Goal: Information Seeking & Learning: Learn about a topic

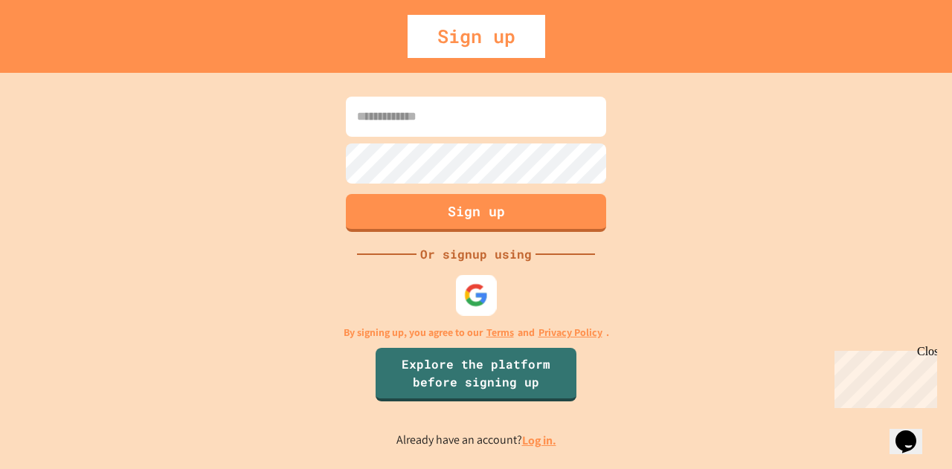
click at [472, 301] on img at bounding box center [476, 295] width 25 height 25
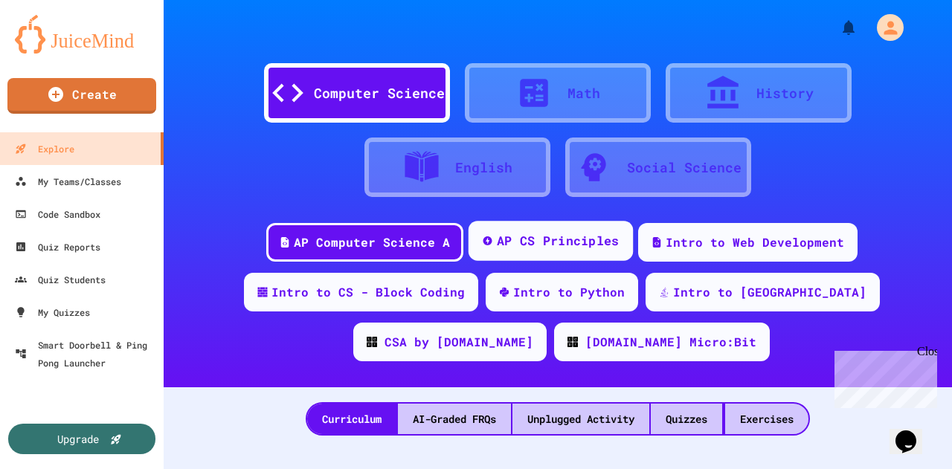
click at [530, 243] on div "AP CS Principles" at bounding box center [557, 241] width 123 height 19
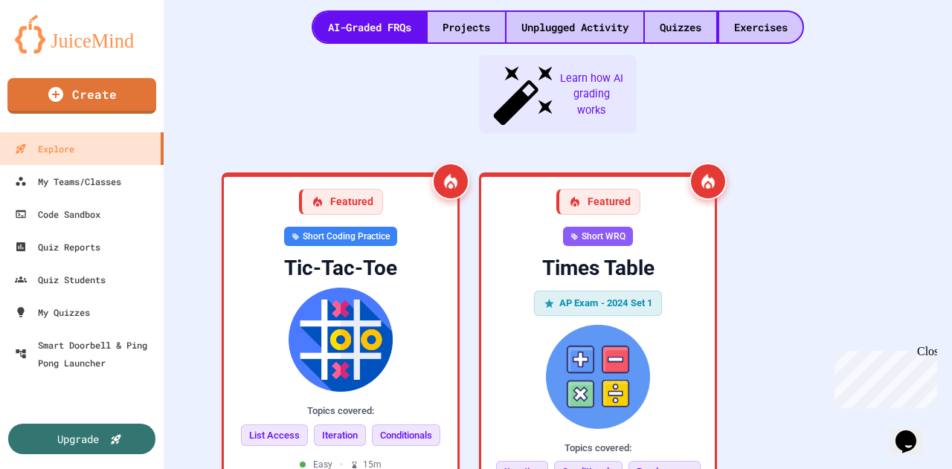
scroll to position [407, 0]
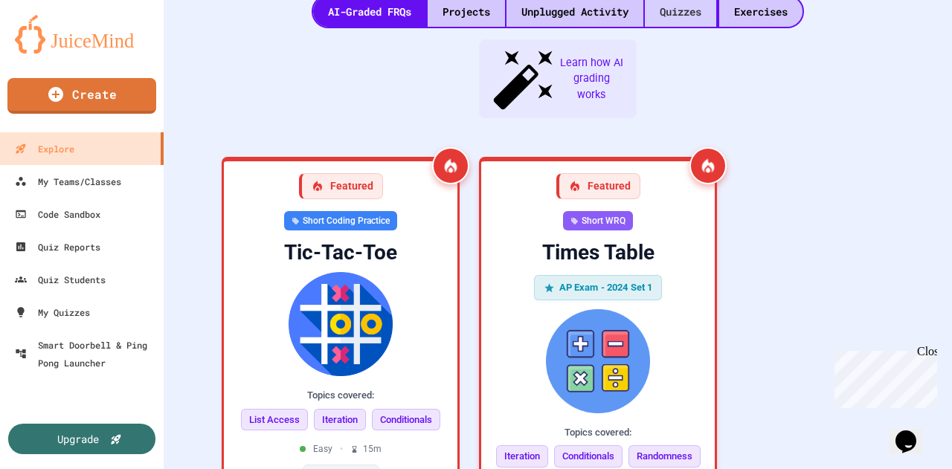
click at [677, 10] on div "Quizzes" at bounding box center [680, 11] width 71 height 30
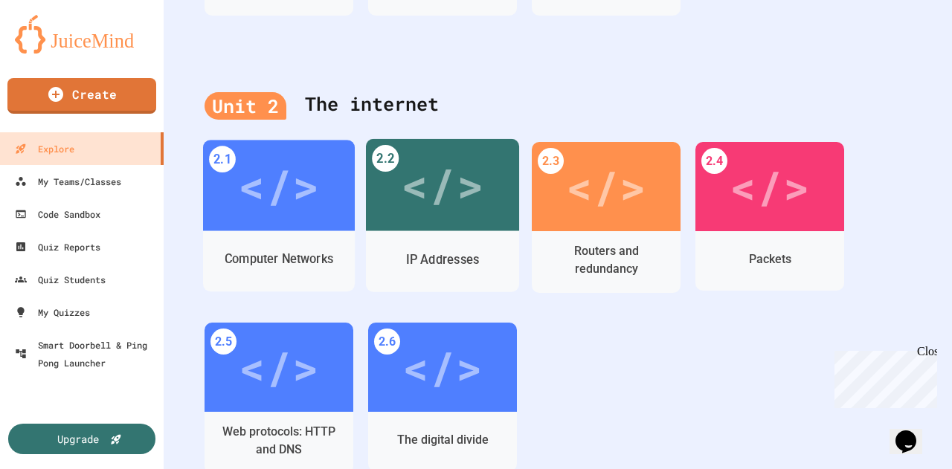
scroll to position [648, 0]
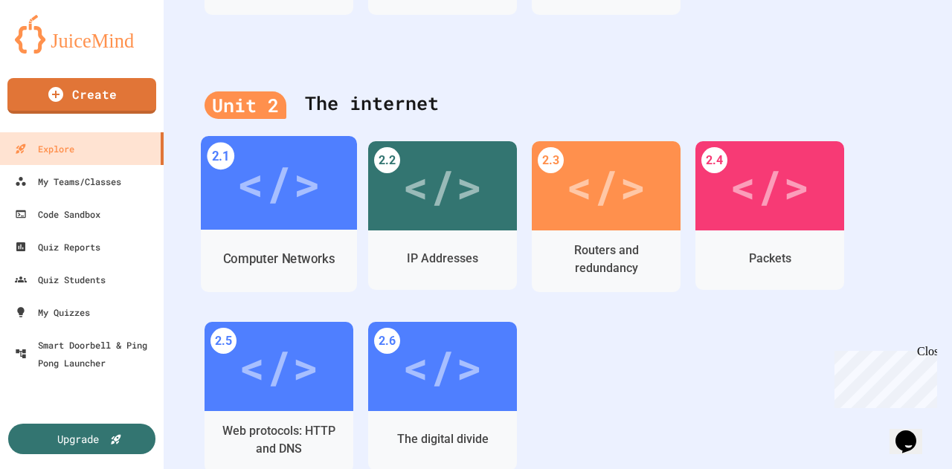
click at [264, 206] on div "</>" at bounding box center [278, 183] width 84 height 71
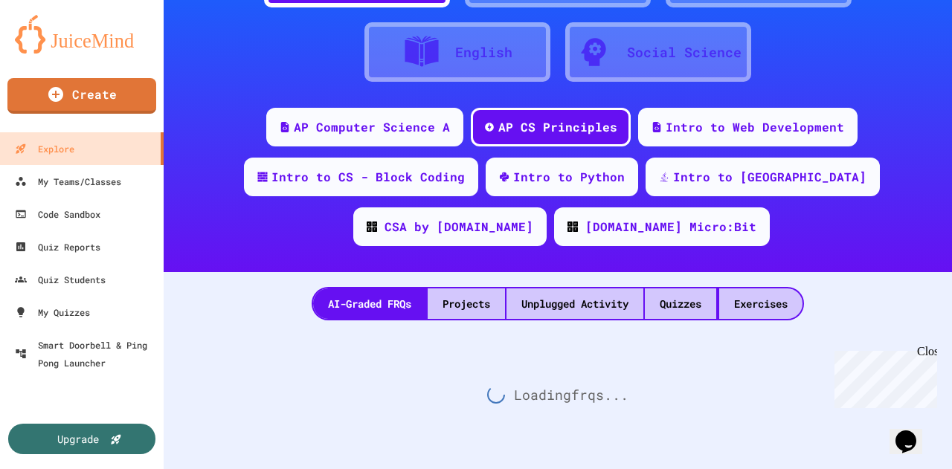
scroll to position [648, 0]
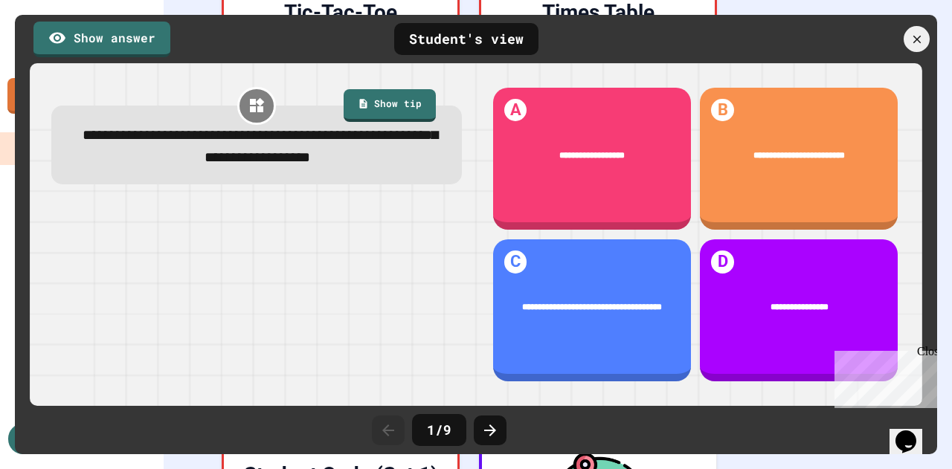
scroll to position [654, 0]
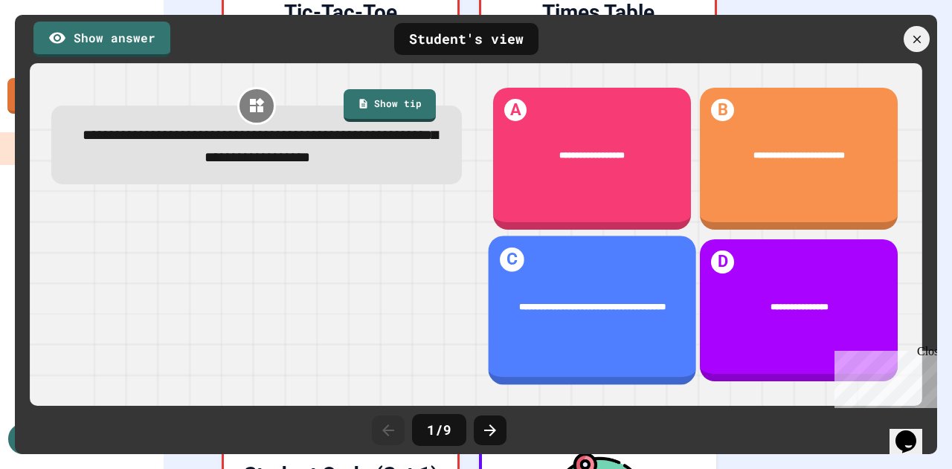
click at [598, 314] on div "**********" at bounding box center [591, 307] width 207 height 50
click at [608, 306] on div "**********" at bounding box center [591, 307] width 207 height 50
click at [496, 310] on div "**********" at bounding box center [591, 307] width 207 height 50
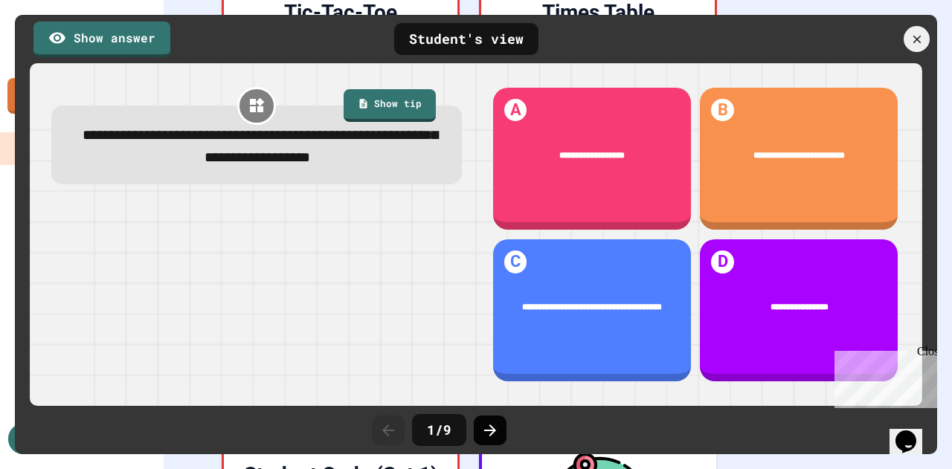
click at [488, 425] on icon at bounding box center [490, 431] width 18 height 18
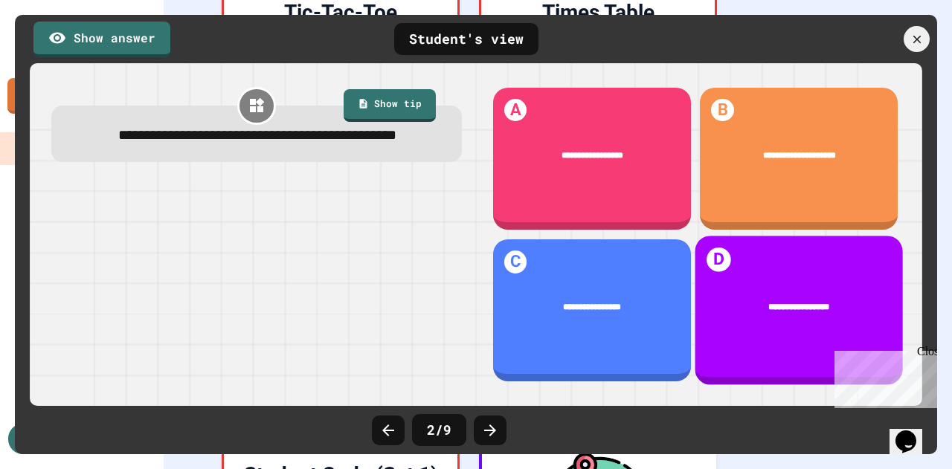
click at [748, 300] on div "**********" at bounding box center [799, 306] width 171 height 13
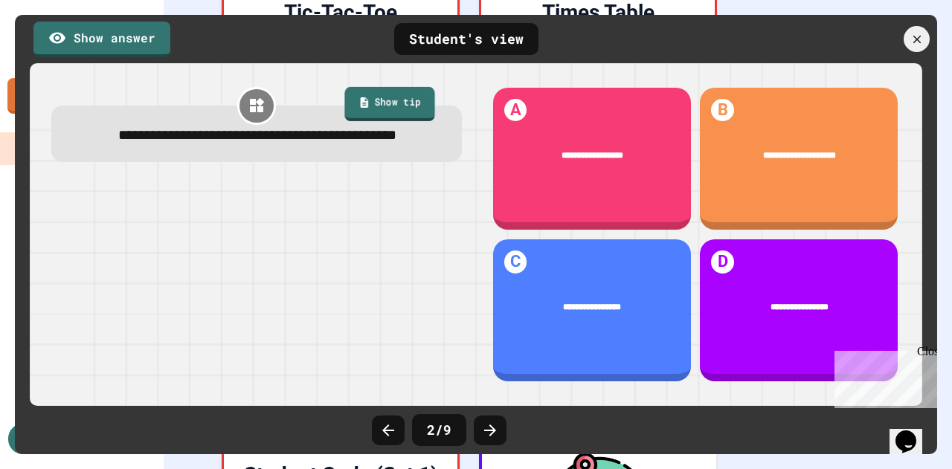
click at [392, 99] on link "Show tip" at bounding box center [389, 104] width 90 height 34
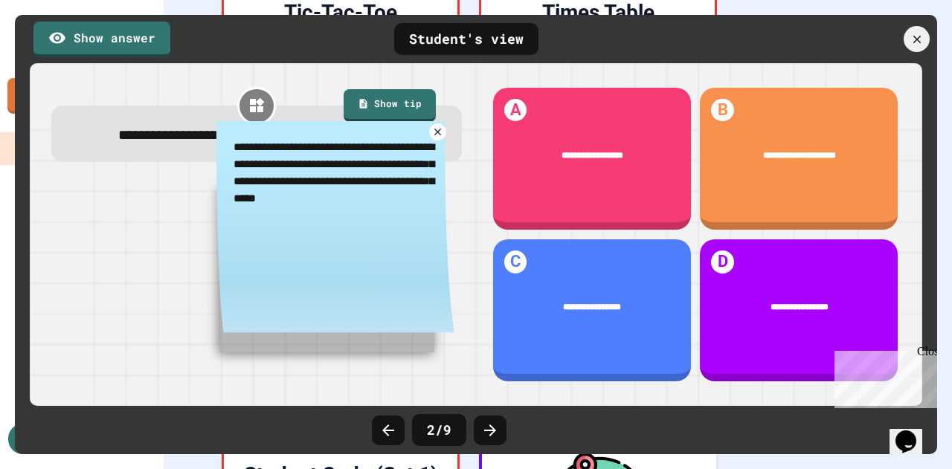
click at [436, 138] on icon at bounding box center [437, 131] width 11 height 11
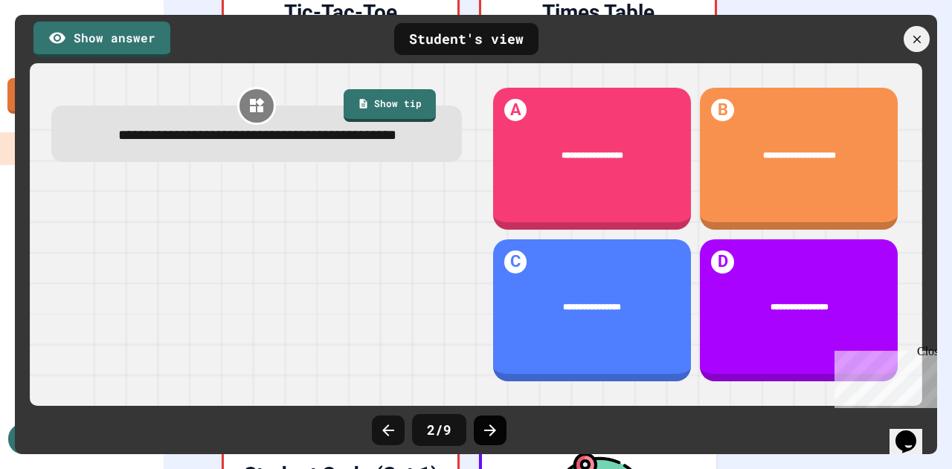
click at [485, 426] on icon at bounding box center [490, 431] width 18 height 18
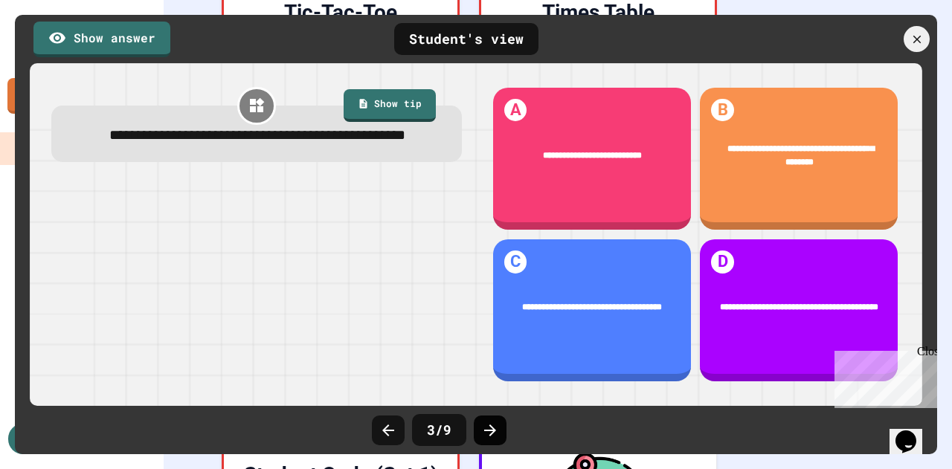
click at [486, 429] on icon at bounding box center [490, 431] width 18 height 18
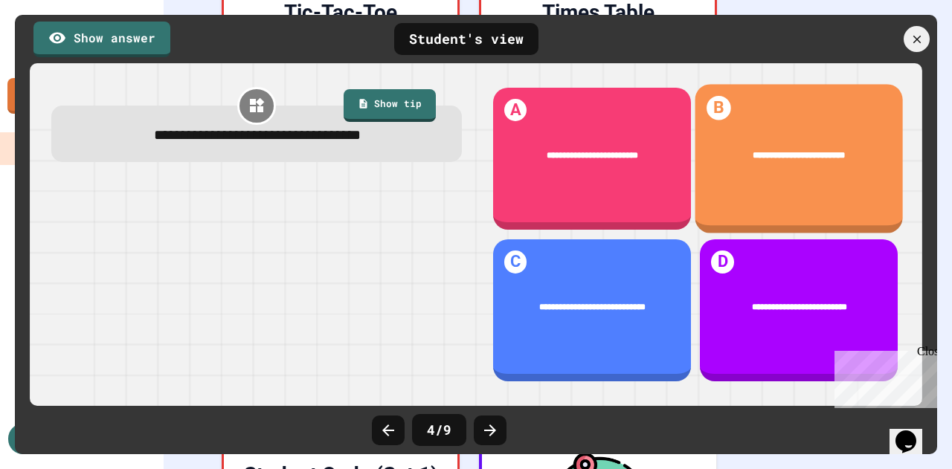
click at [770, 178] on div "**********" at bounding box center [798, 158] width 207 height 149
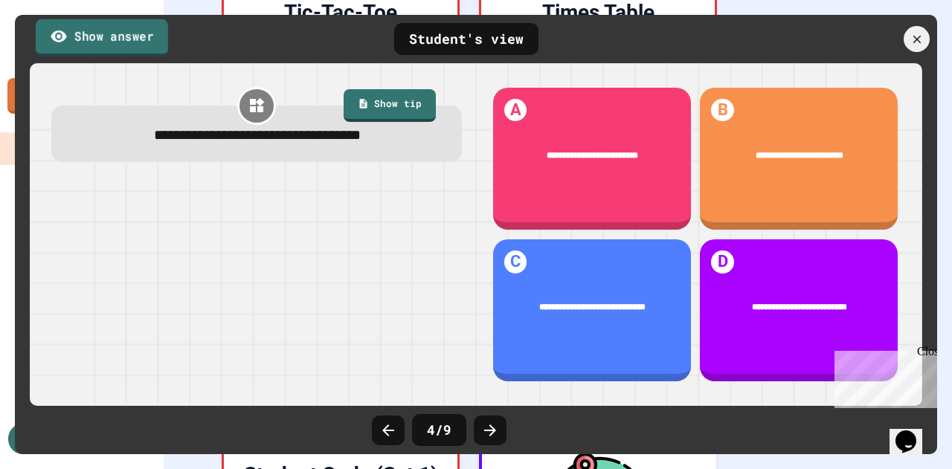
click at [129, 29] on link "Show answer" at bounding box center [102, 37] width 132 height 37
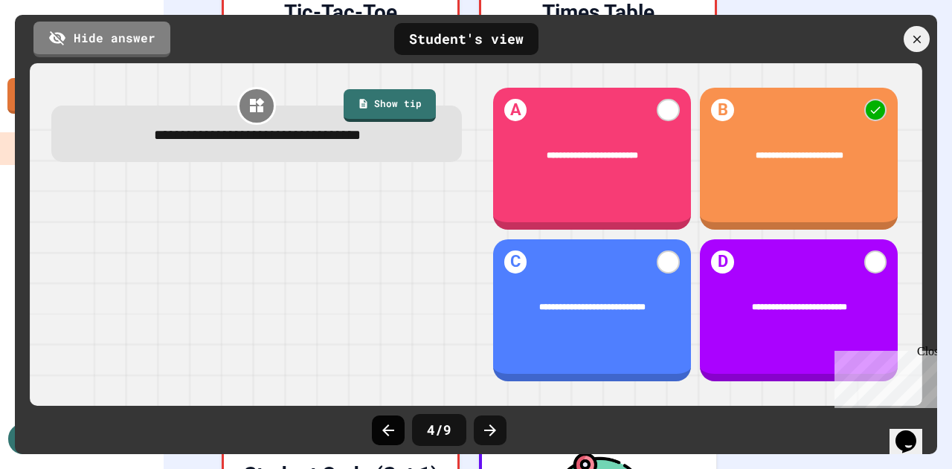
click at [383, 429] on icon at bounding box center [388, 431] width 18 height 18
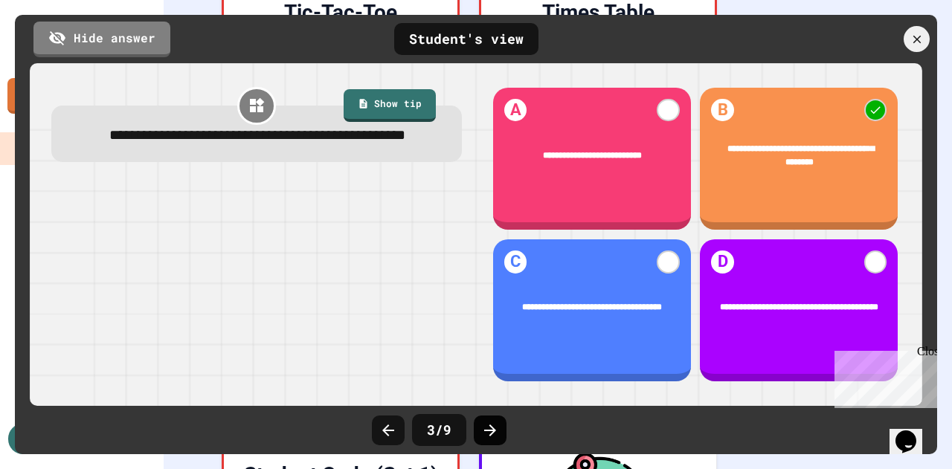
click at [494, 432] on icon at bounding box center [490, 431] width 18 height 18
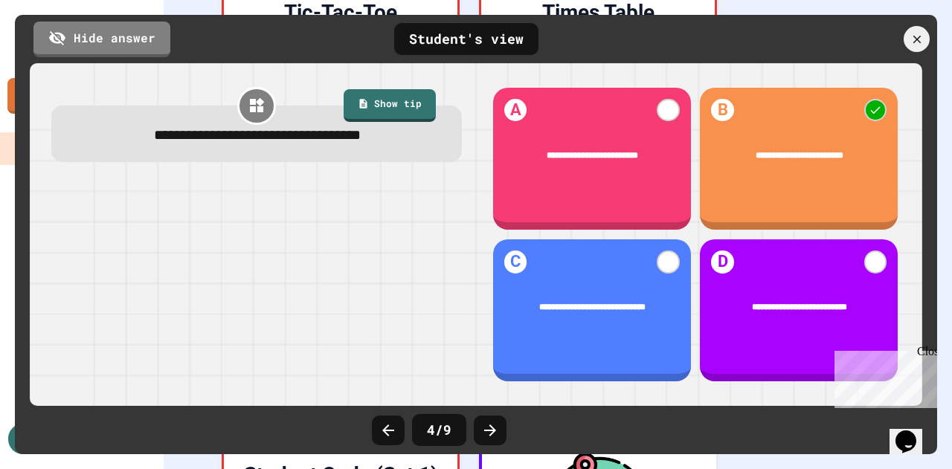
click at [494, 432] on icon at bounding box center [490, 431] width 18 height 18
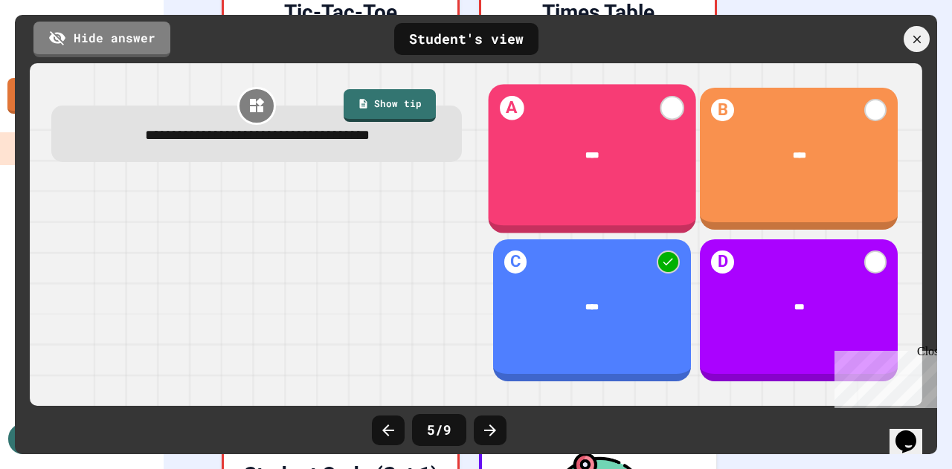
click at [581, 161] on div "****" at bounding box center [591, 155] width 207 height 50
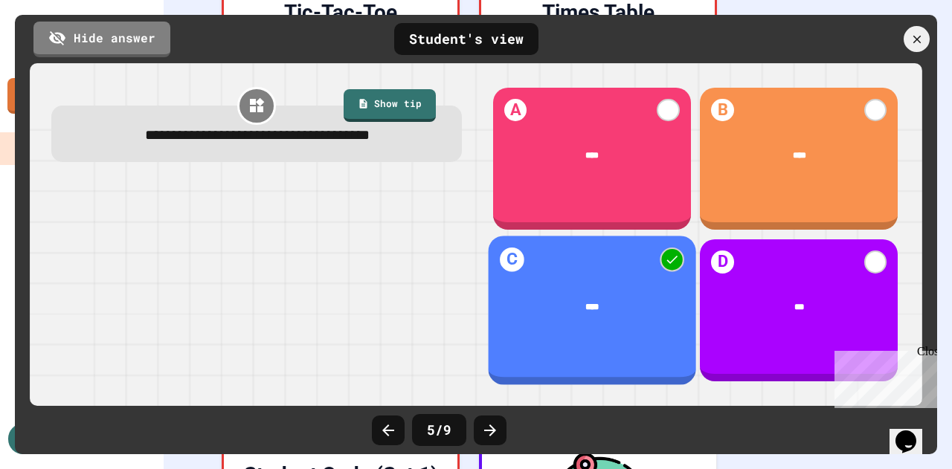
click at [523, 285] on div "****" at bounding box center [591, 307] width 207 height 50
click at [503, 253] on h1 "C" at bounding box center [512, 260] width 24 height 24
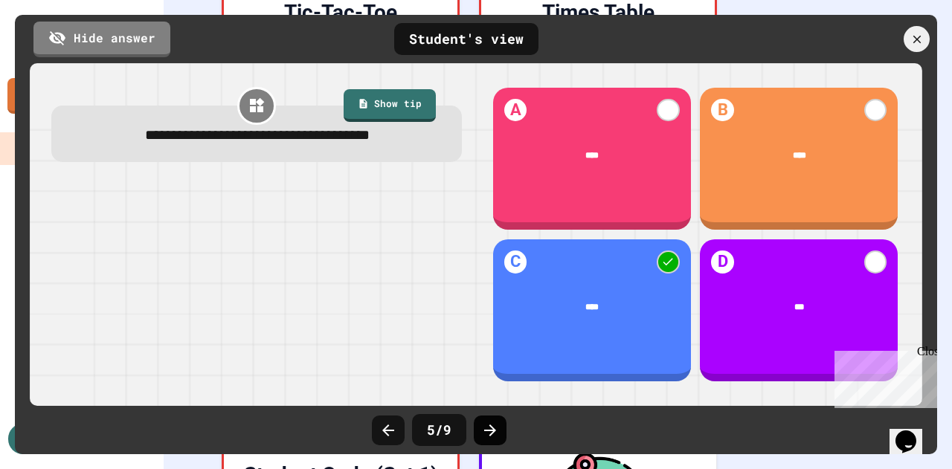
click at [486, 421] on div at bounding box center [490, 431] width 33 height 30
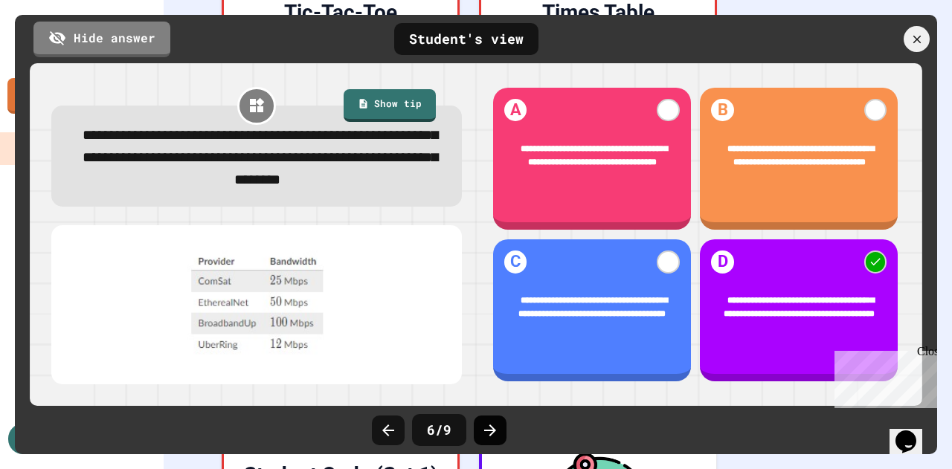
click at [483, 426] on icon at bounding box center [490, 431] width 18 height 18
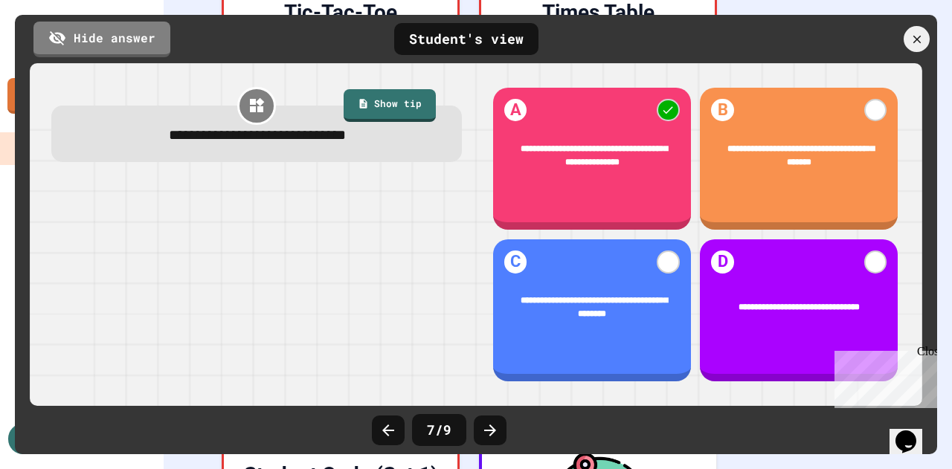
click at [483, 426] on icon at bounding box center [490, 431] width 18 height 18
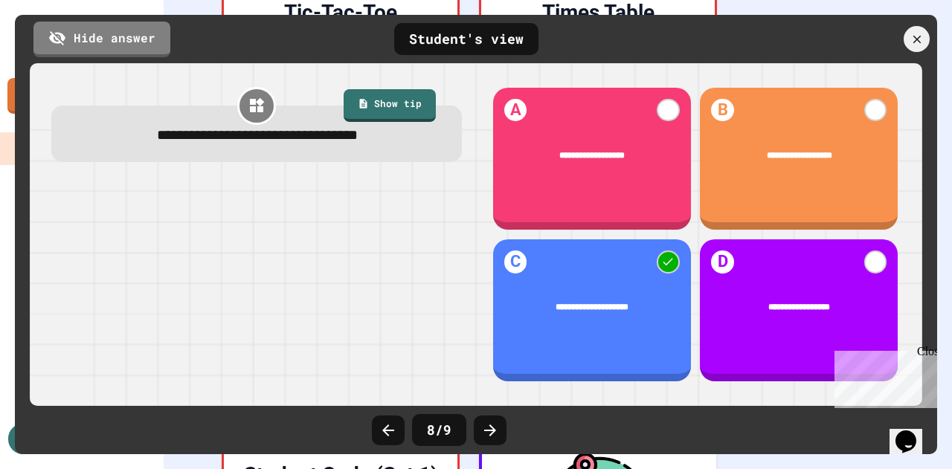
click at [483, 426] on icon at bounding box center [490, 431] width 18 height 18
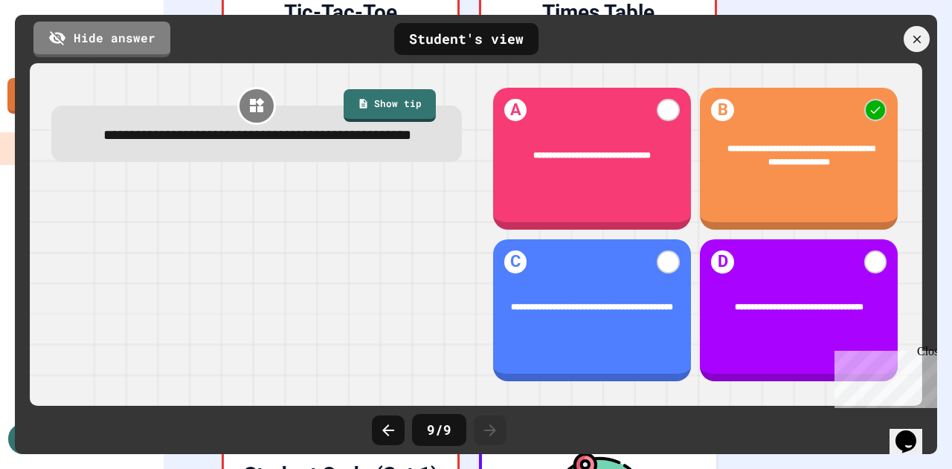
click at [483, 426] on icon at bounding box center [490, 431] width 18 height 18
click at [920, 42] on icon at bounding box center [916, 39] width 16 height 16
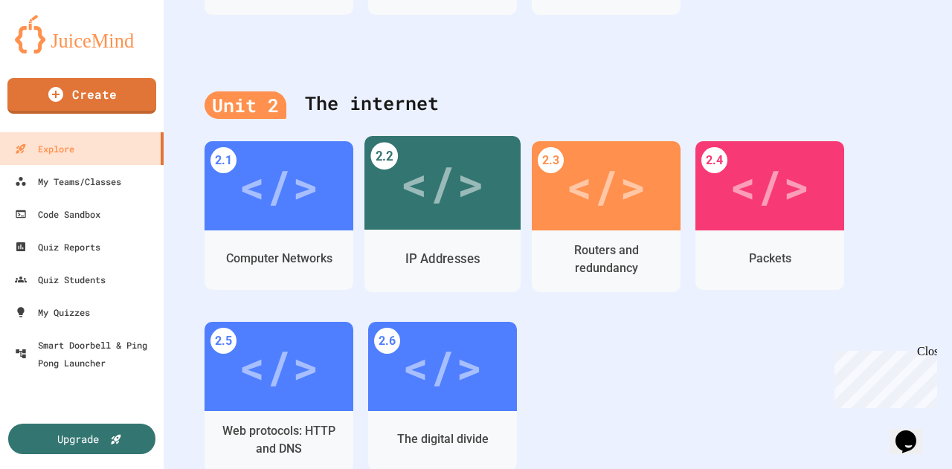
click at [475, 242] on div "IP Addresses" at bounding box center [442, 259] width 156 height 43
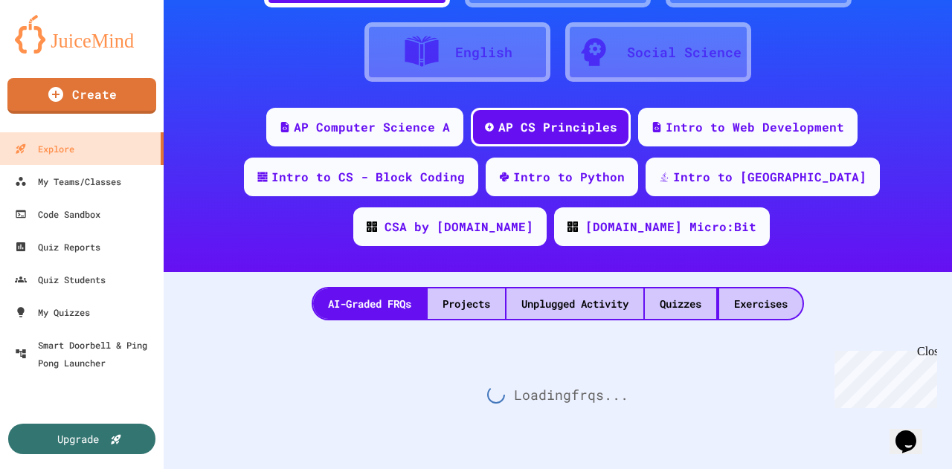
scroll to position [648, 0]
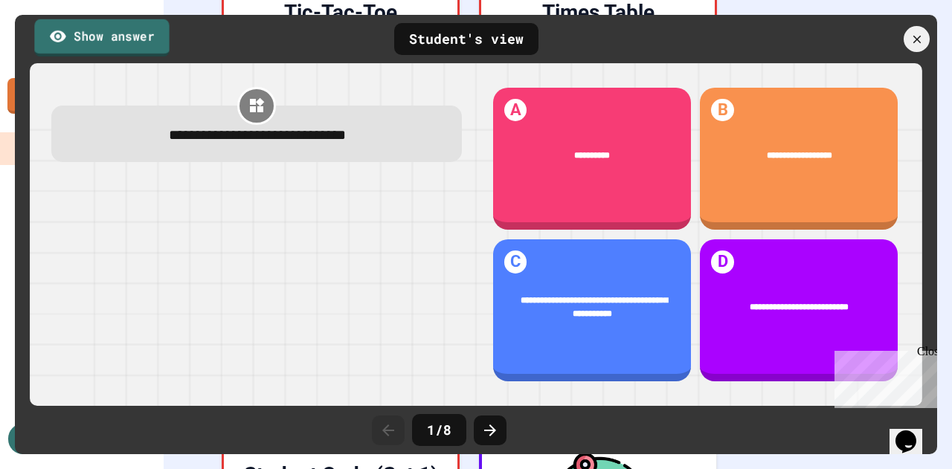
click at [111, 37] on link "Show answer" at bounding box center [101, 37] width 135 height 37
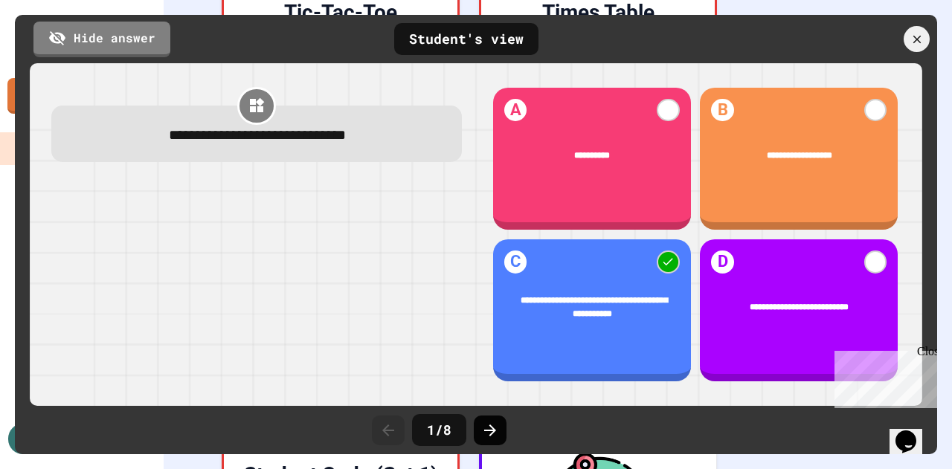
click at [489, 429] on icon at bounding box center [490, 431] width 18 height 18
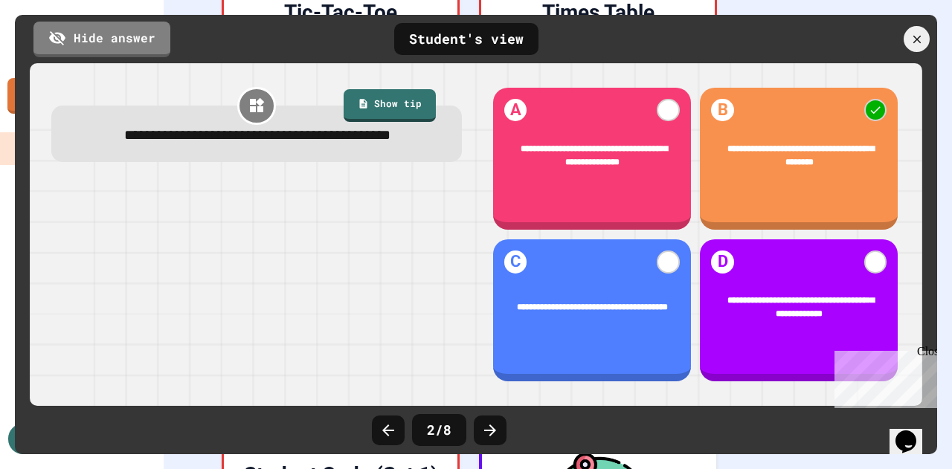
click at [489, 429] on icon at bounding box center [490, 431] width 18 height 18
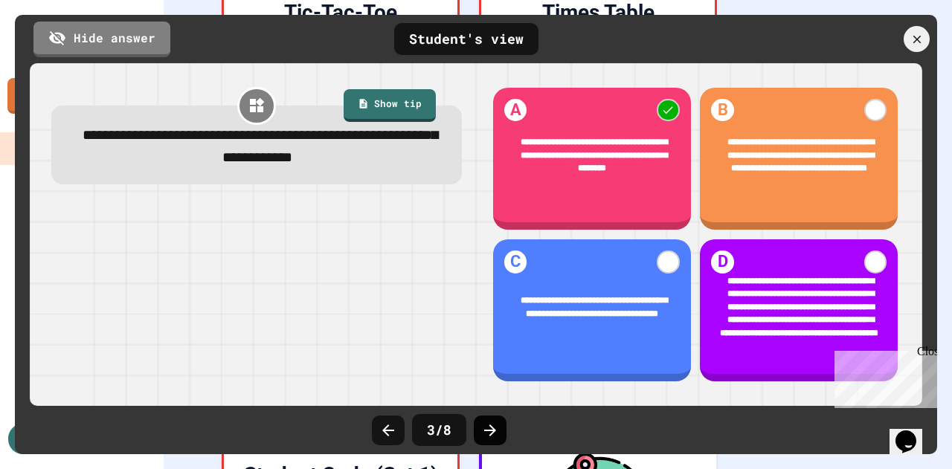
click at [488, 428] on icon at bounding box center [490, 431] width 18 height 18
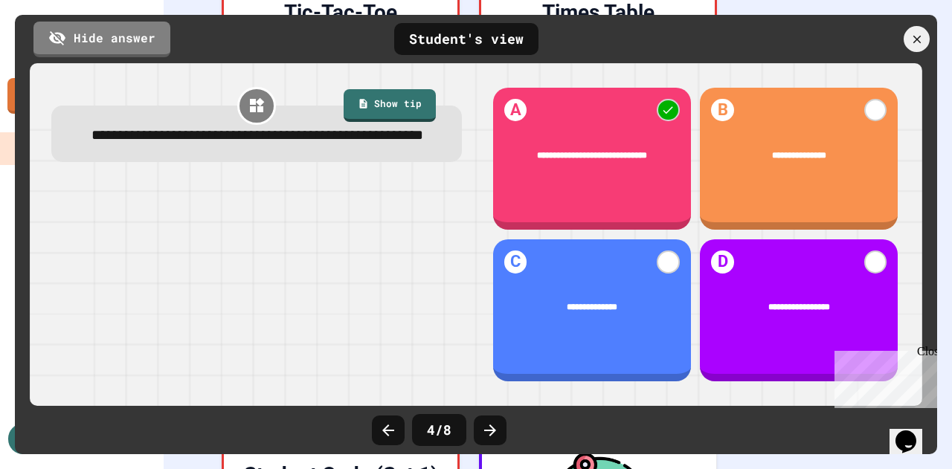
click at [488, 428] on icon at bounding box center [490, 431] width 18 height 18
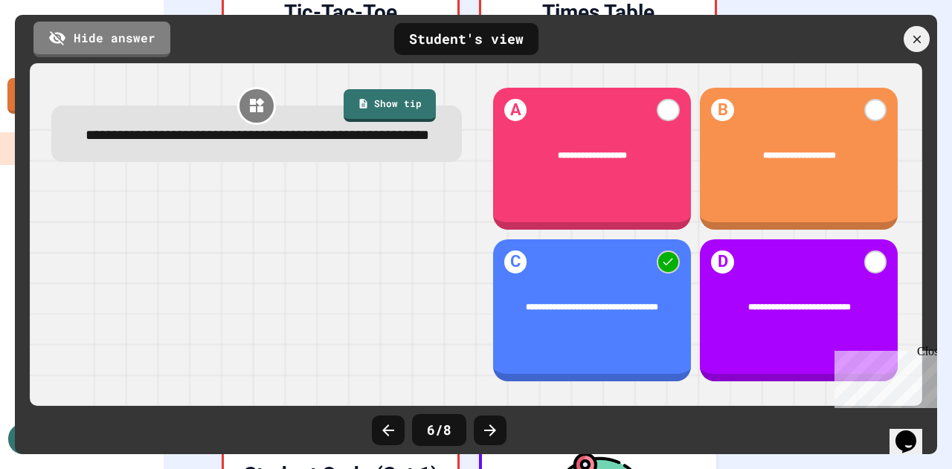
click at [488, 428] on icon at bounding box center [490, 431] width 18 height 18
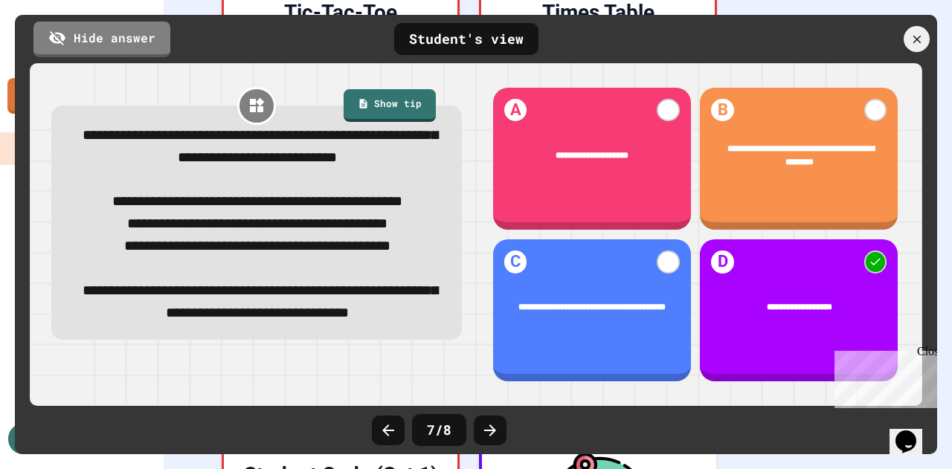
scroll to position [71, 0]
click at [488, 432] on icon at bounding box center [490, 431] width 18 height 18
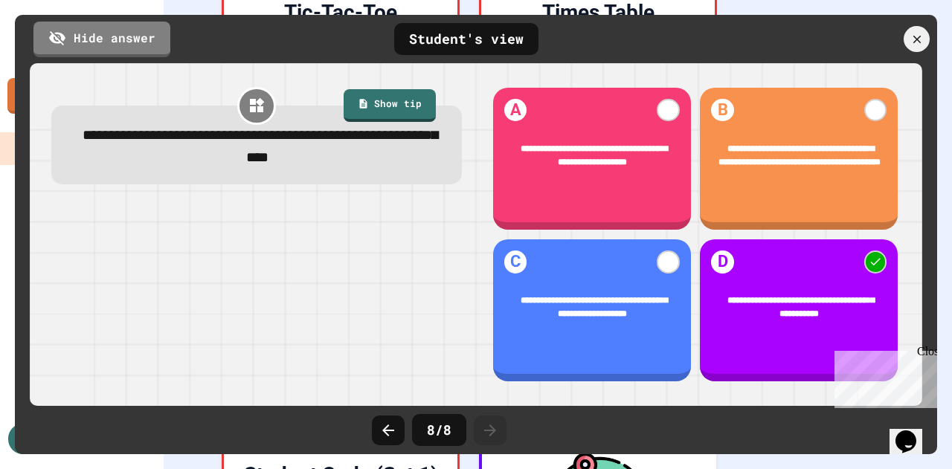
click at [488, 432] on icon at bounding box center [490, 431] width 18 height 18
click at [910, 37] on icon at bounding box center [916, 39] width 16 height 16
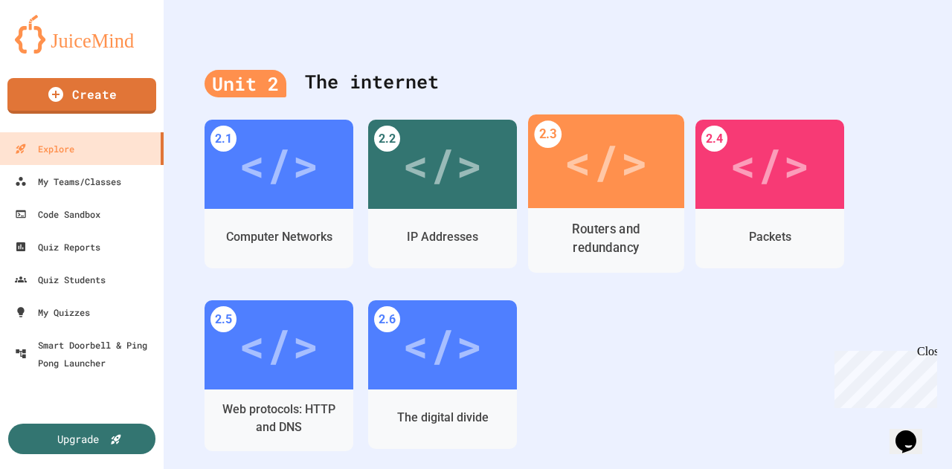
scroll to position [671, 0]
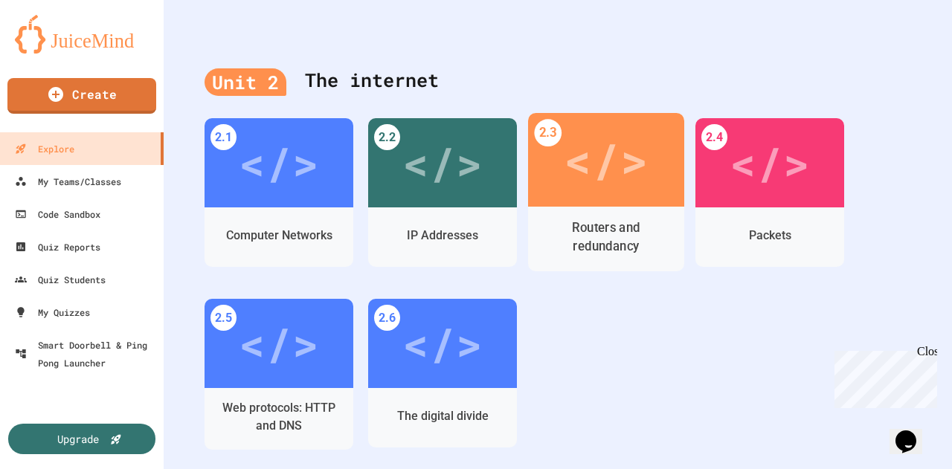
click at [627, 171] on div "</>" at bounding box center [606, 160] width 84 height 70
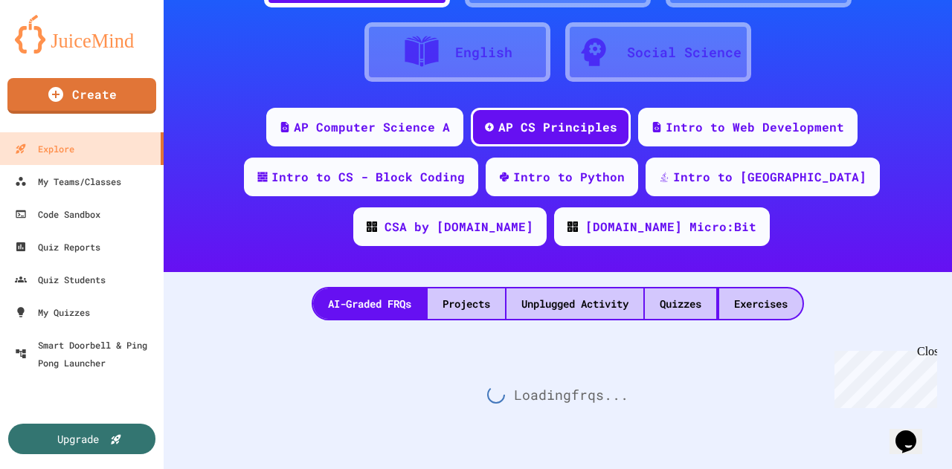
scroll to position [126, 0]
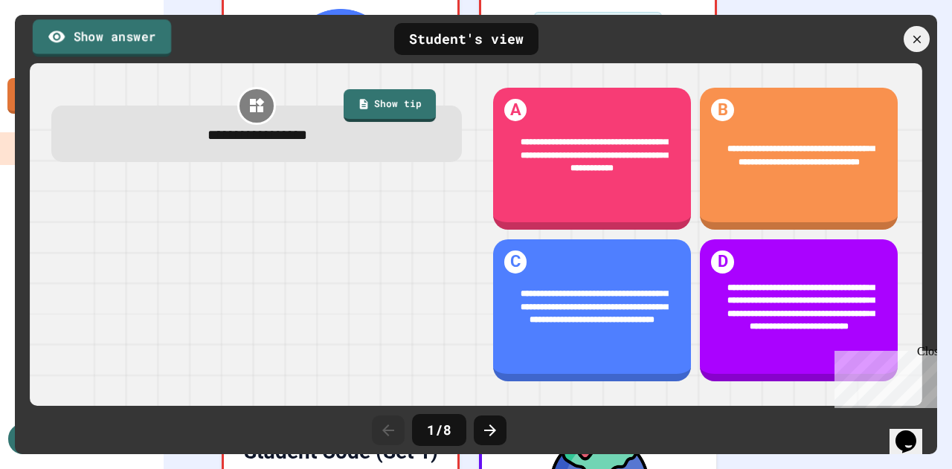
click at [105, 26] on link "Show answer" at bounding box center [102, 37] width 138 height 37
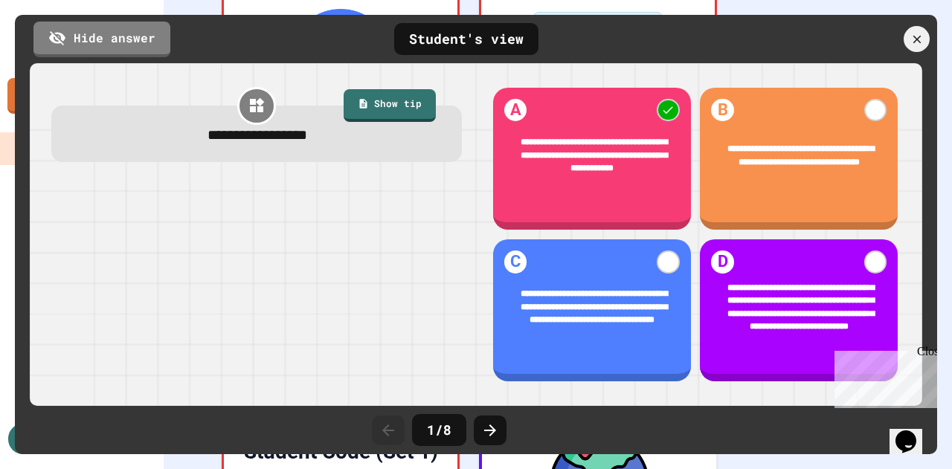
click at [929, 349] on div "Close" at bounding box center [926, 354] width 19 height 19
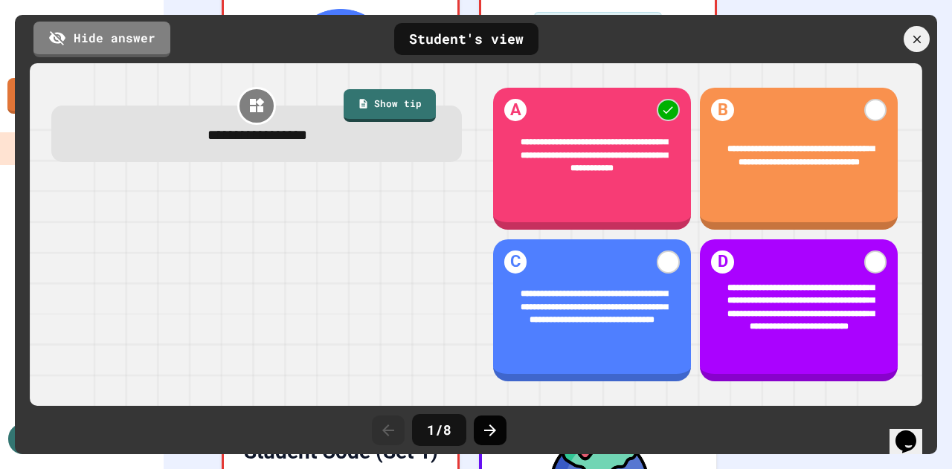
click at [491, 434] on icon at bounding box center [490, 431] width 12 height 12
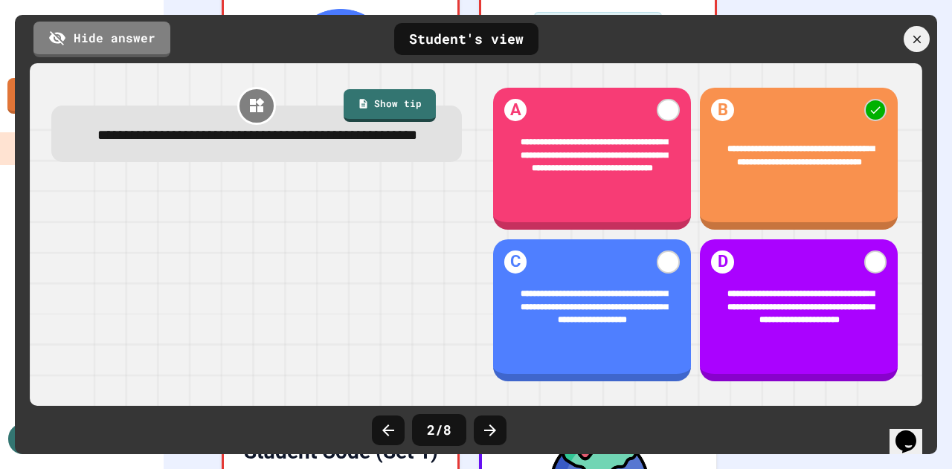
click at [491, 434] on icon at bounding box center [490, 431] width 12 height 12
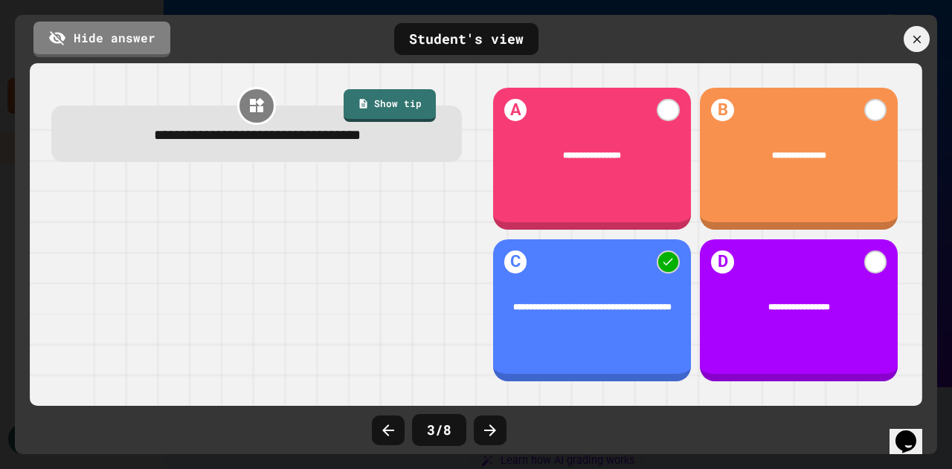
scroll to position [671, 0]
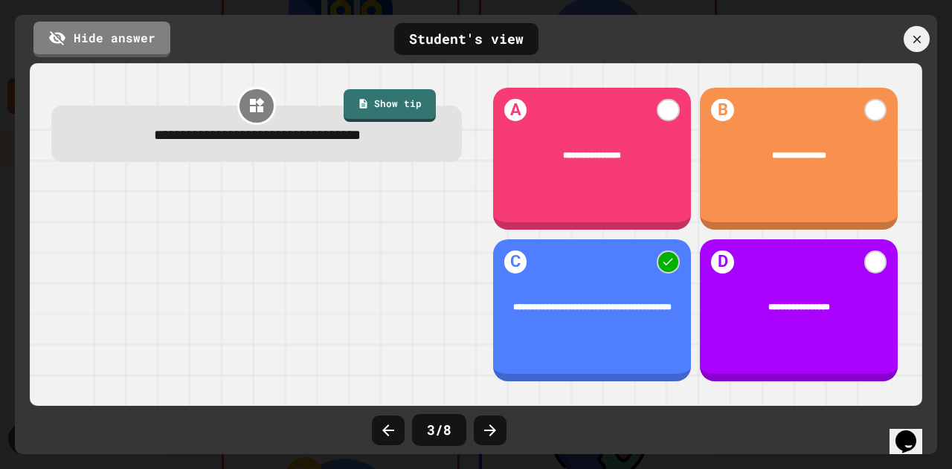
click at [491, 434] on icon at bounding box center [490, 431] width 12 height 12
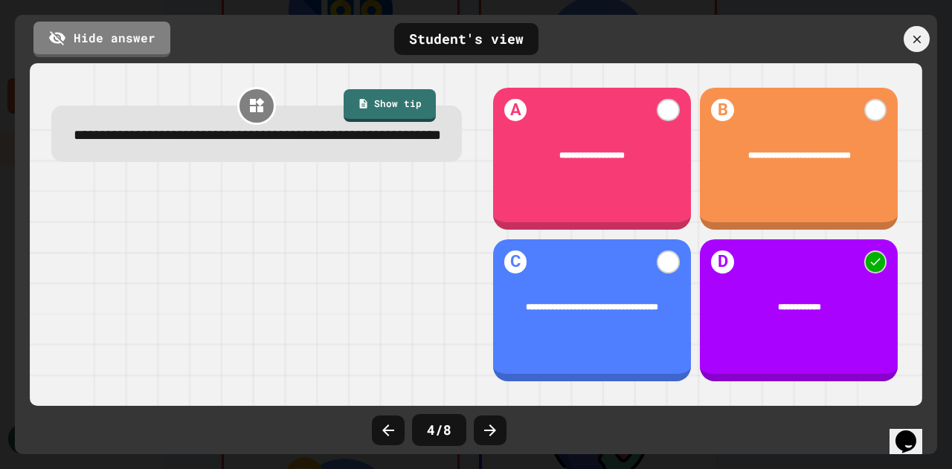
click at [491, 434] on icon at bounding box center [490, 431] width 12 height 12
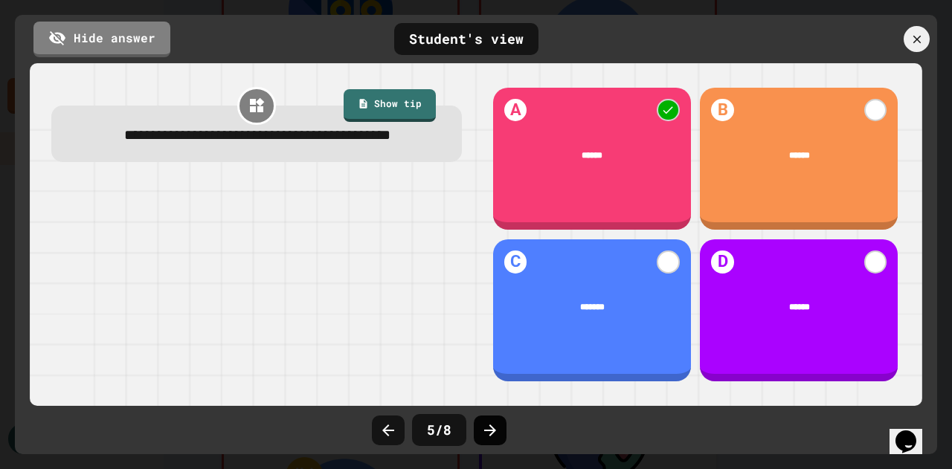
click at [497, 433] on icon at bounding box center [490, 431] width 18 height 18
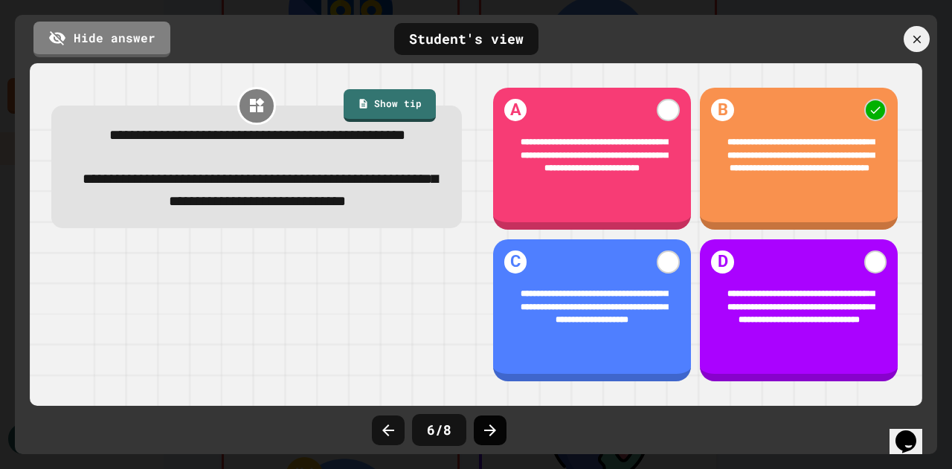
click at [497, 435] on icon at bounding box center [490, 431] width 18 height 18
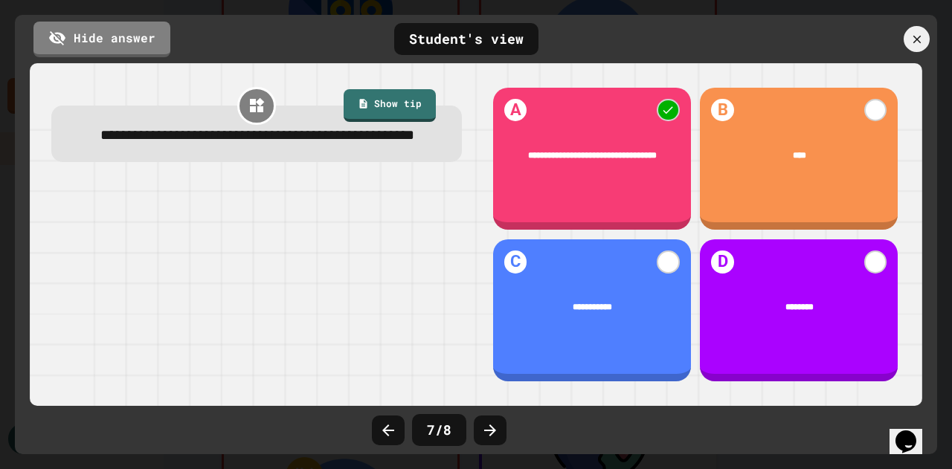
click at [497, 435] on icon at bounding box center [490, 431] width 18 height 18
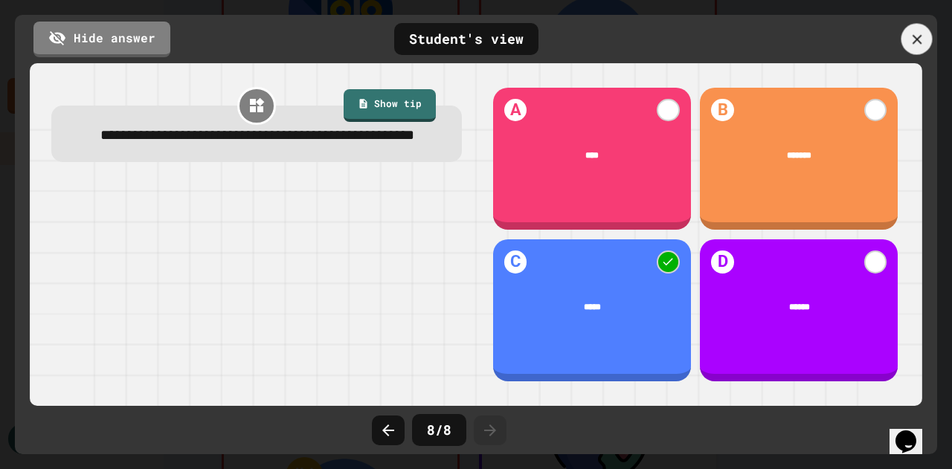
click at [911, 32] on icon at bounding box center [916, 39] width 16 height 16
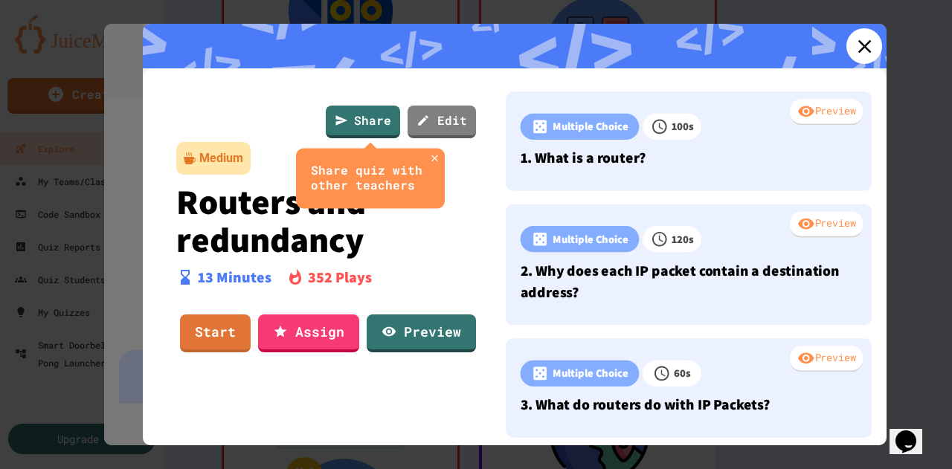
click at [855, 41] on icon at bounding box center [864, 46] width 22 height 22
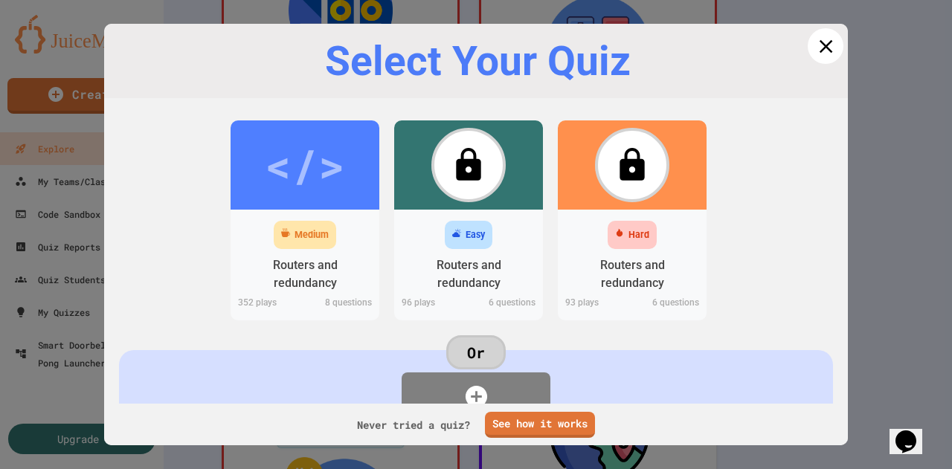
click at [814, 53] on icon at bounding box center [825, 46] width 22 height 22
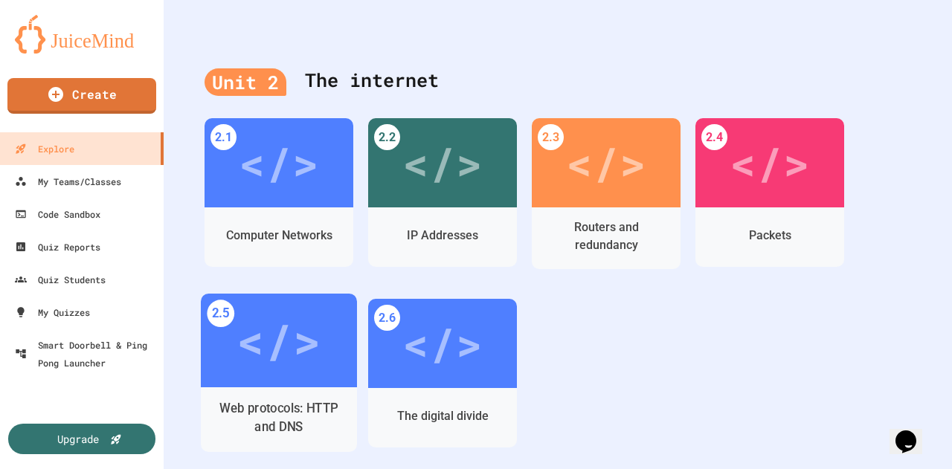
click at [254, 352] on div "</>" at bounding box center [278, 341] width 84 height 71
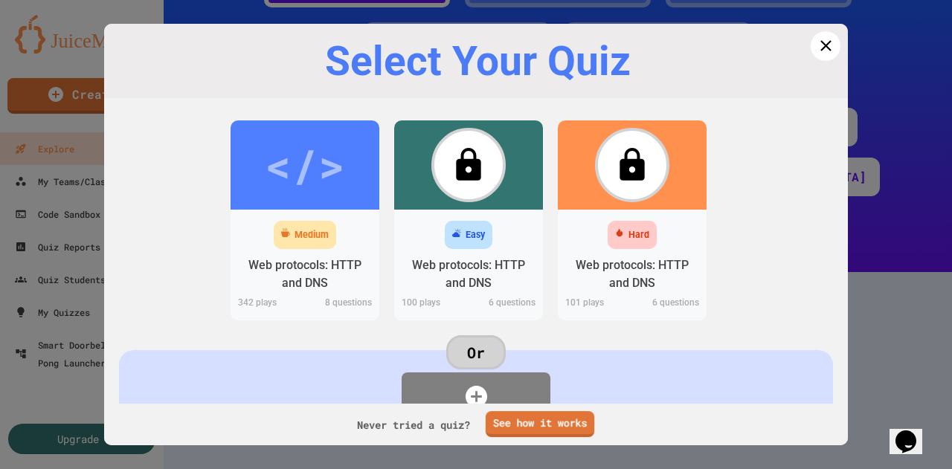
scroll to position [671, 0]
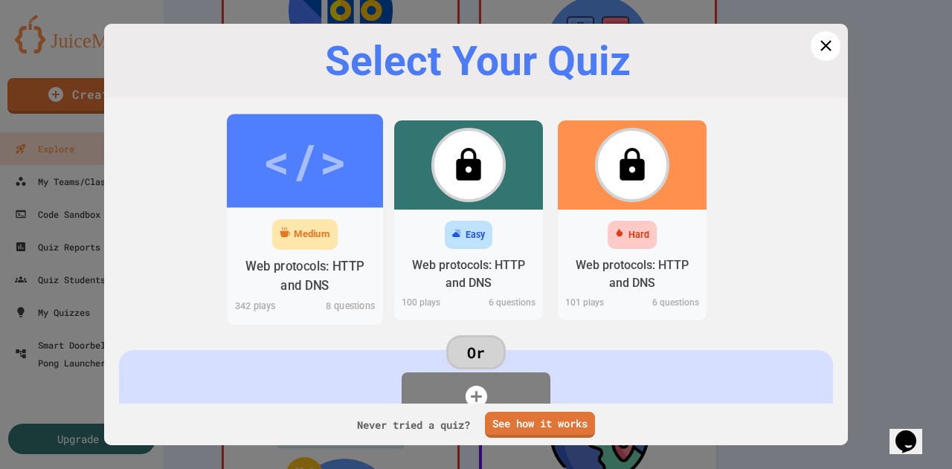
click at [256, 181] on div "</>" at bounding box center [305, 161] width 156 height 94
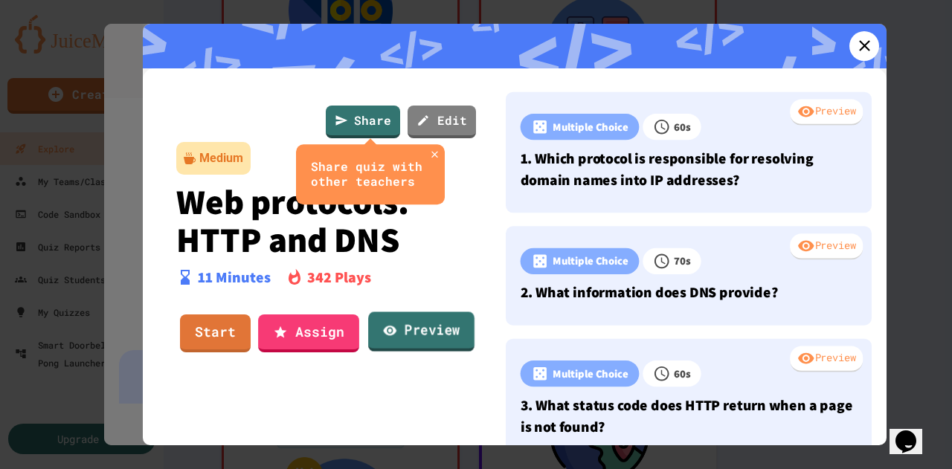
click at [430, 328] on link "Preview" at bounding box center [421, 332] width 106 height 40
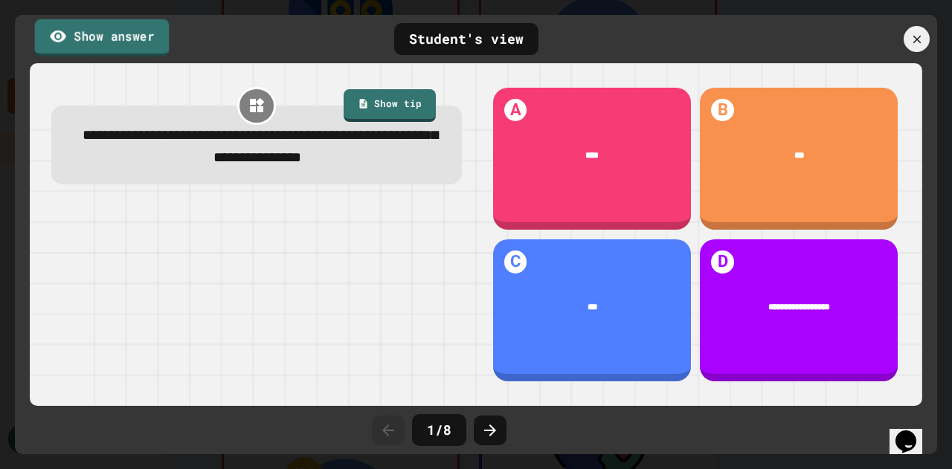
click at [106, 36] on link "Show answer" at bounding box center [102, 37] width 135 height 37
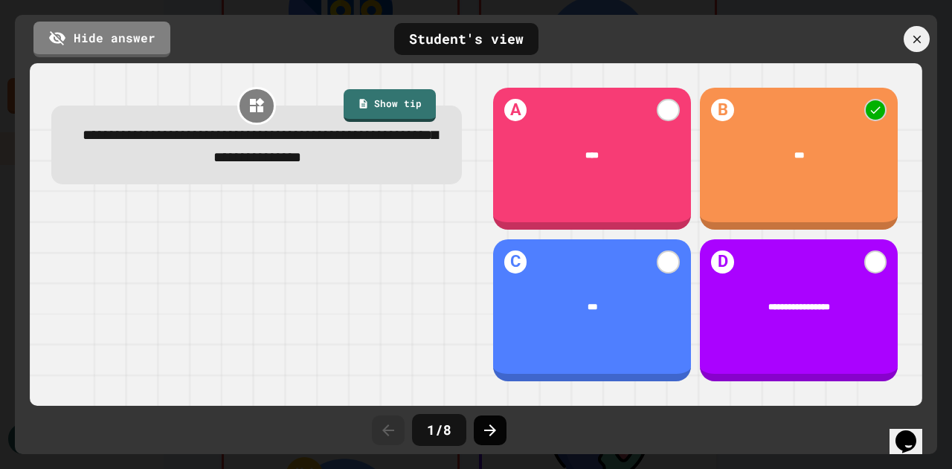
click at [497, 425] on icon at bounding box center [490, 431] width 18 height 18
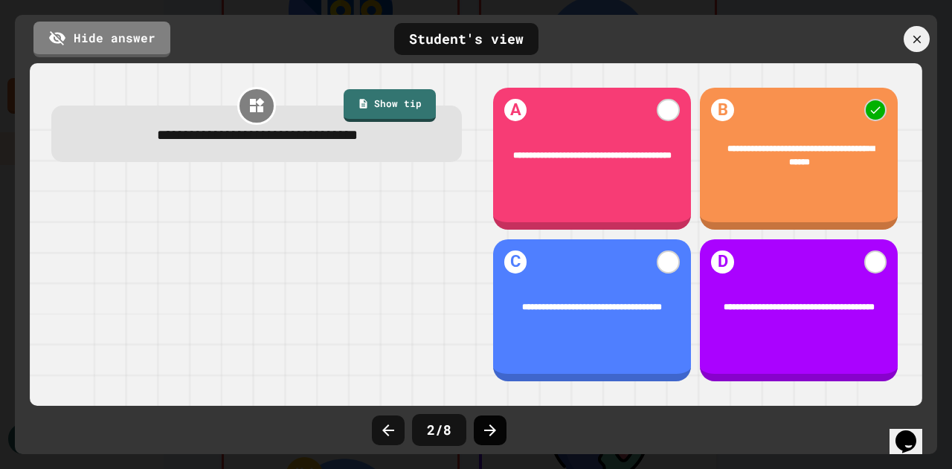
click at [492, 429] on icon at bounding box center [490, 431] width 18 height 18
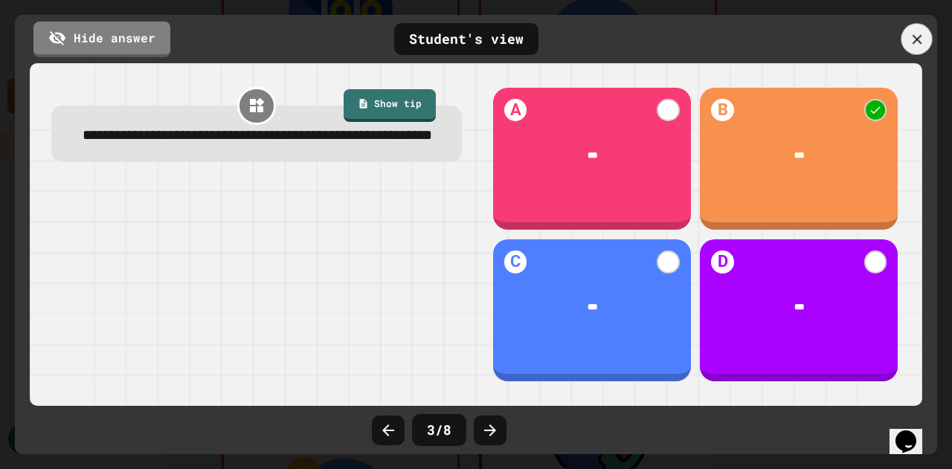
click at [924, 42] on icon at bounding box center [916, 39] width 16 height 16
